Goal: Task Accomplishment & Management: Manage account settings

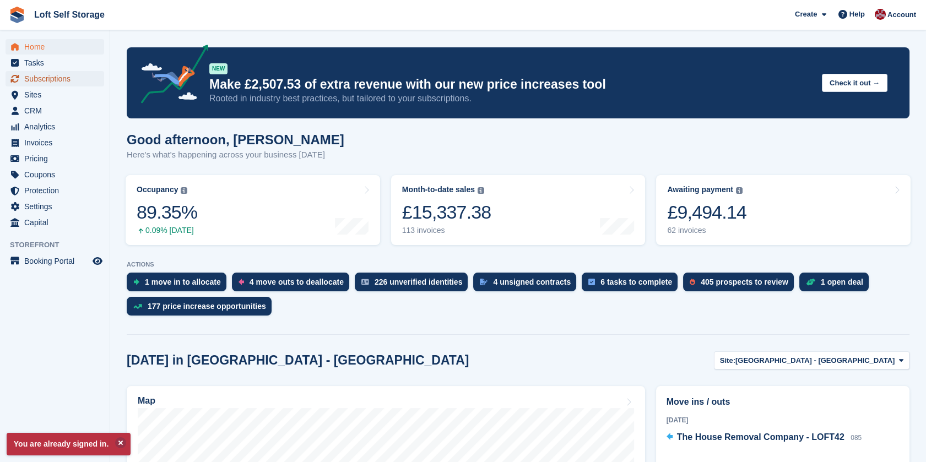
click at [47, 79] on span "Subscriptions" at bounding box center [57, 78] width 66 height 15
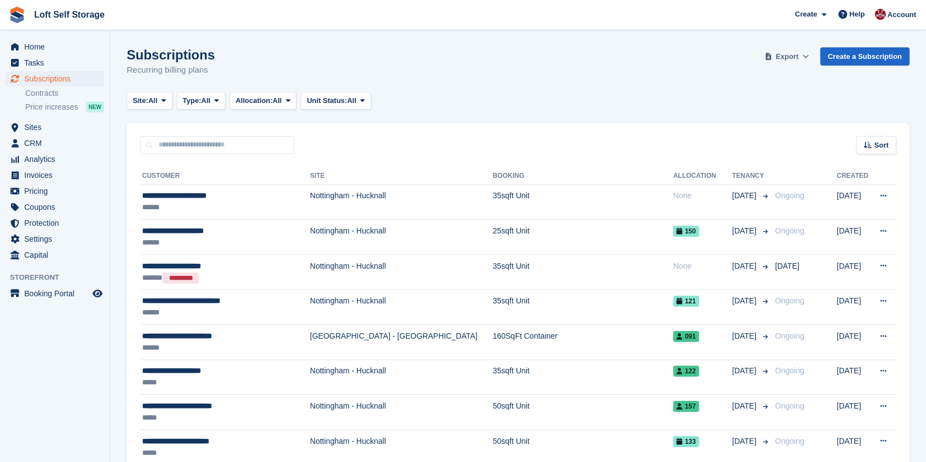
click at [798, 56] on span "Export" at bounding box center [787, 56] width 23 height 11
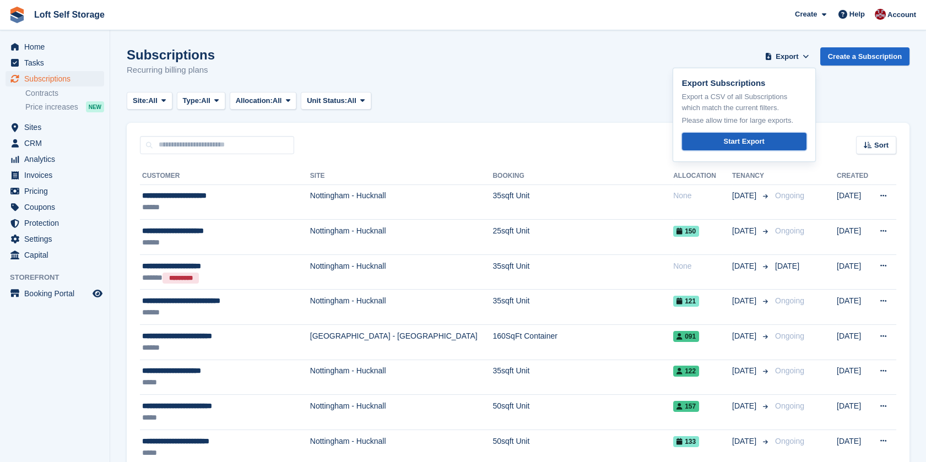
click at [743, 142] on div "Start Export" at bounding box center [743, 141] width 41 height 11
click at [48, 185] on span "Pricing" at bounding box center [57, 190] width 66 height 15
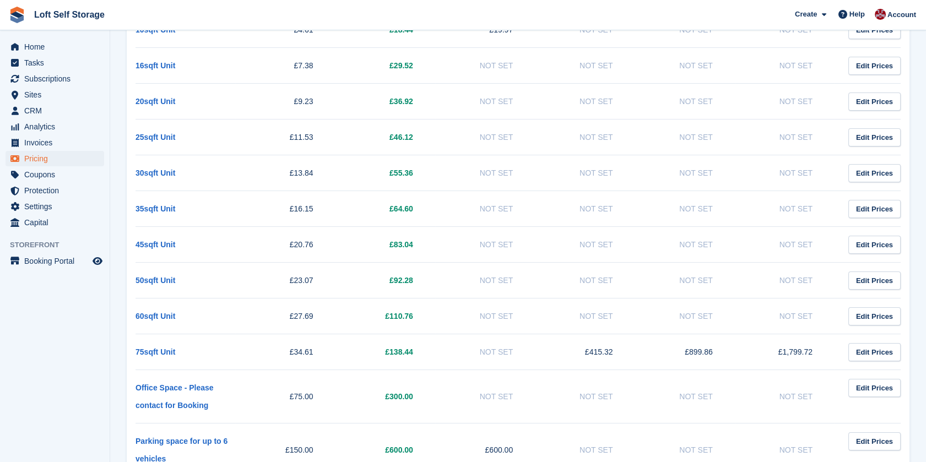
scroll to position [245, 0]
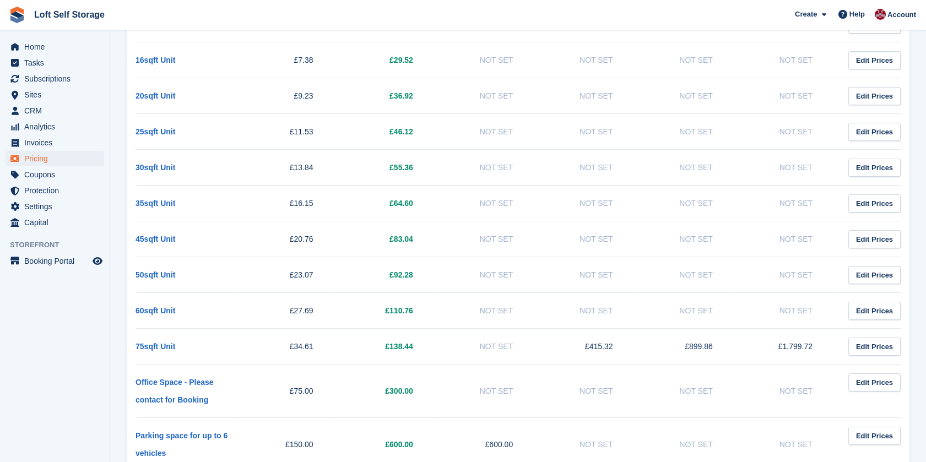
click at [155, 281] on td "50sqft Unit" at bounding box center [186, 275] width 100 height 36
click at [157, 274] on link "50sqft Unit" at bounding box center [156, 274] width 40 height 9
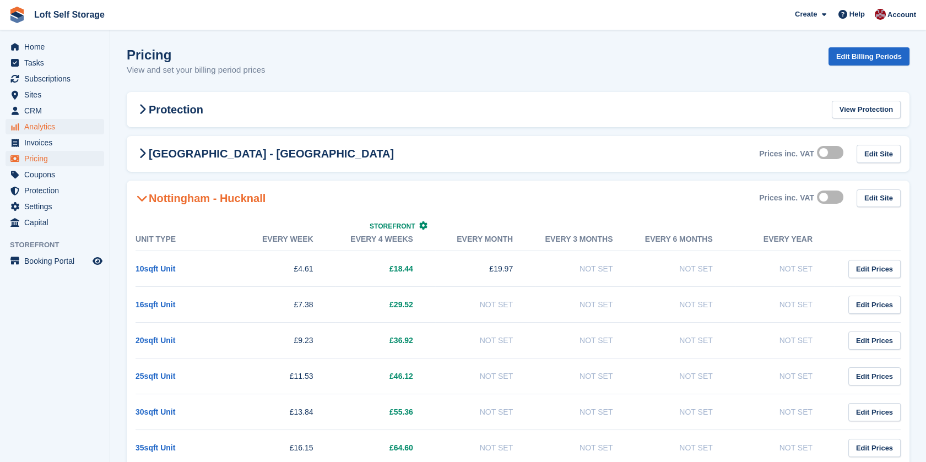
scroll to position [245, 0]
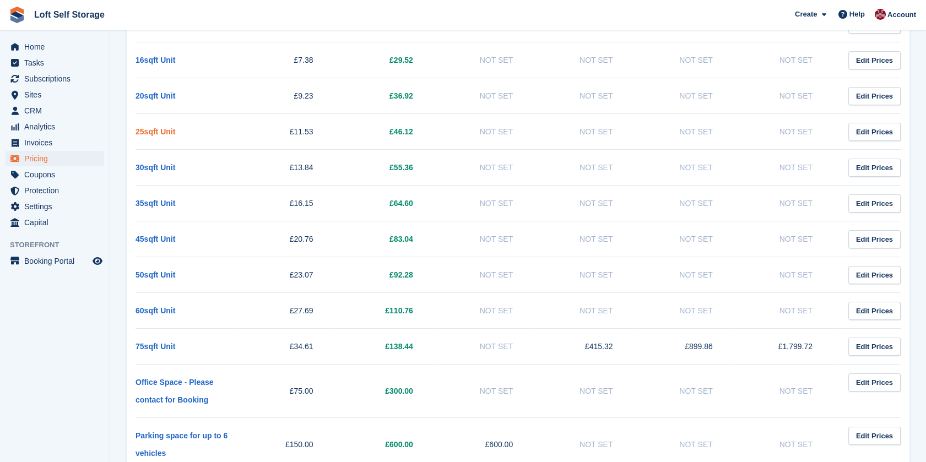
click at [159, 134] on link "25sqft Unit" at bounding box center [156, 131] width 40 height 9
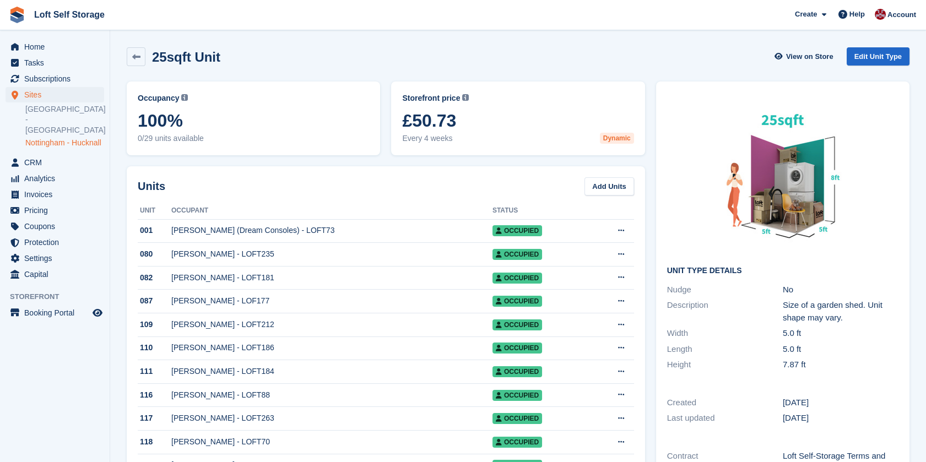
click at [53, 138] on link "Nottingham - Hucknall" at bounding box center [64, 143] width 79 height 10
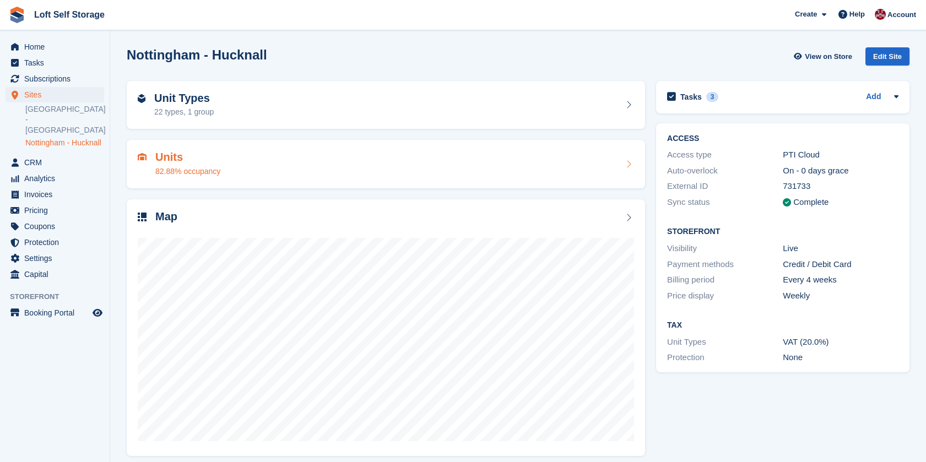
click at [230, 171] on div "Units 82.88% occupancy" at bounding box center [386, 164] width 496 height 26
